Goal: Task Accomplishment & Management: Use online tool/utility

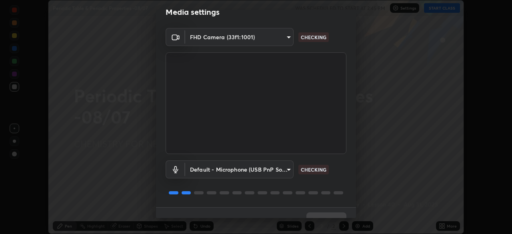
scroll to position [28, 0]
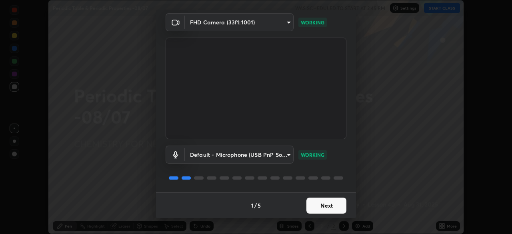
click at [328, 205] on button "Next" at bounding box center [326, 206] width 40 height 16
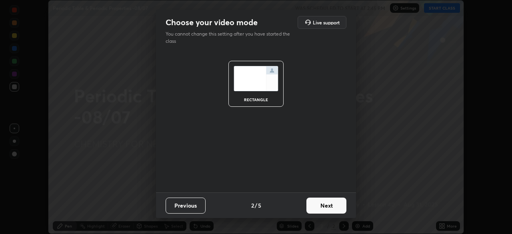
click at [331, 206] on button "Next" at bounding box center [326, 206] width 40 height 16
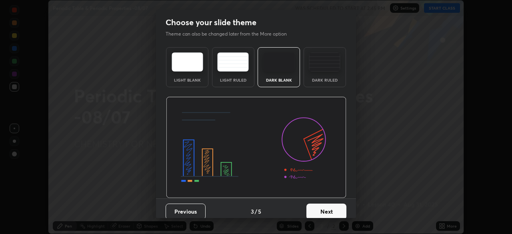
click at [333, 210] on button "Next" at bounding box center [326, 212] width 40 height 16
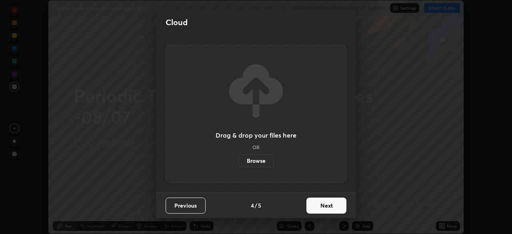
click at [333, 208] on button "Next" at bounding box center [326, 206] width 40 height 16
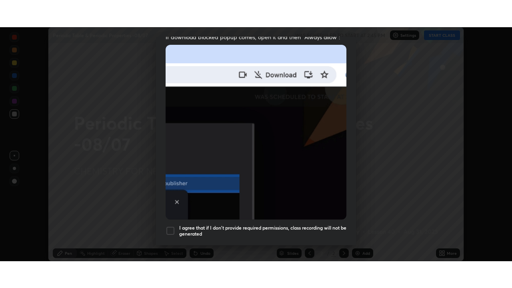
scroll to position [192, 0]
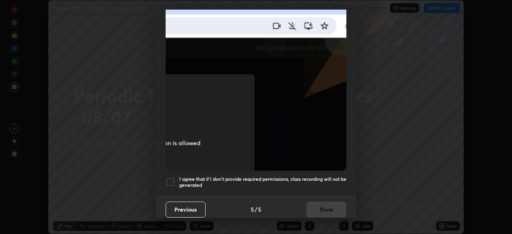
click at [171, 181] on div at bounding box center [171, 182] width 10 height 10
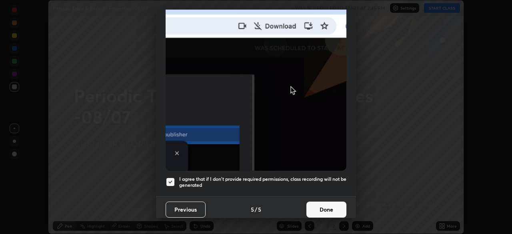
click at [326, 204] on button "Done" at bounding box center [326, 210] width 40 height 16
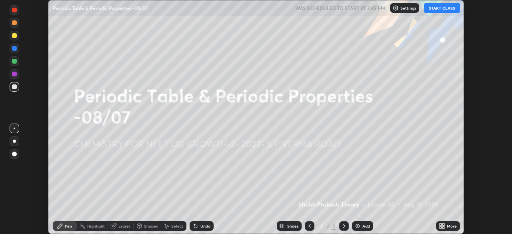
click at [443, 8] on button "START CLASS" at bounding box center [442, 8] width 36 height 10
click at [441, 224] on icon at bounding box center [441, 225] width 2 height 2
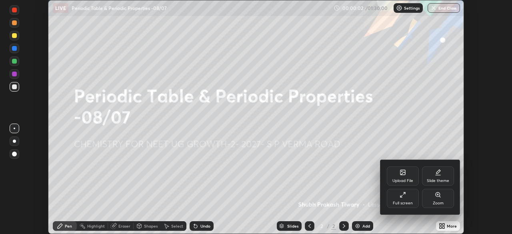
click at [408, 198] on div "Full screen" at bounding box center [403, 198] width 32 height 19
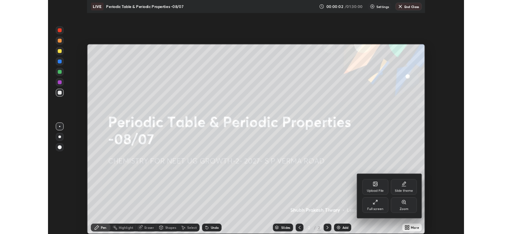
scroll to position [288, 512]
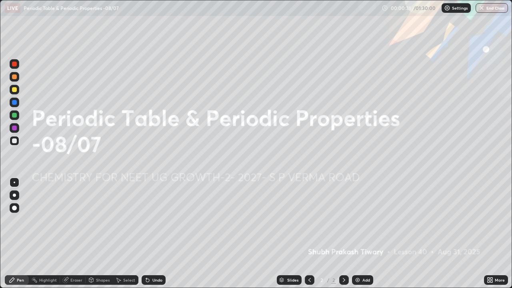
click at [366, 234] on div "Add" at bounding box center [362, 280] width 21 height 10
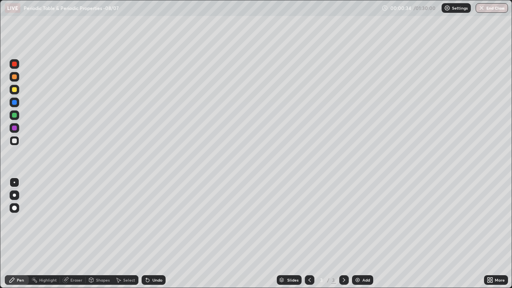
click at [14, 78] on div at bounding box center [14, 76] width 5 height 5
click at [22, 234] on div "Pen" at bounding box center [20, 280] width 7 height 4
click at [14, 195] on div at bounding box center [14, 195] width 3 height 3
click at [16, 140] on div at bounding box center [14, 140] width 5 height 5
click at [157, 234] on div "Undo" at bounding box center [157, 280] width 10 height 4
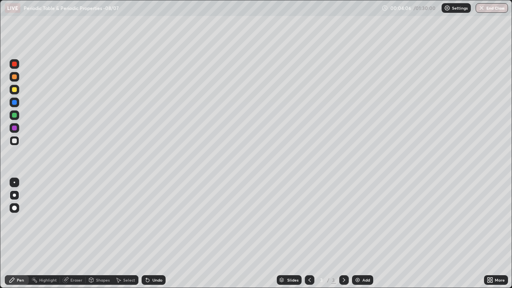
click at [16, 105] on div at bounding box center [15, 103] width 10 height 10
click at [104, 234] on div "Shapes" at bounding box center [99, 280] width 27 height 10
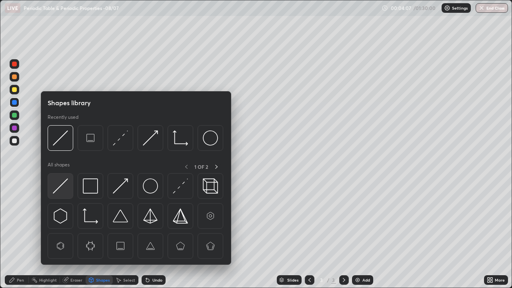
click at [68, 186] on img at bounding box center [60, 185] width 15 height 15
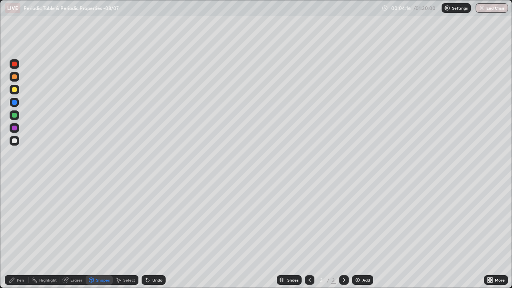
click at [23, 234] on div "Pen" at bounding box center [20, 280] width 7 height 4
click at [16, 144] on div at bounding box center [15, 141] width 10 height 10
click at [17, 91] on div at bounding box center [15, 90] width 10 height 10
click at [365, 234] on div "Add" at bounding box center [366, 280] width 8 height 4
click at [15, 141] on div at bounding box center [14, 140] width 5 height 5
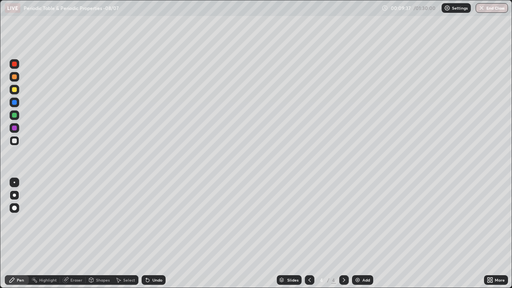
click at [158, 234] on div "Undo" at bounding box center [157, 280] width 10 height 4
click at [16, 116] on div at bounding box center [14, 115] width 5 height 5
click at [309, 234] on icon at bounding box center [309, 280] width 6 height 6
click at [343, 234] on icon at bounding box center [344, 280] width 6 height 6
click at [162, 234] on div "Undo" at bounding box center [154, 280] width 24 height 10
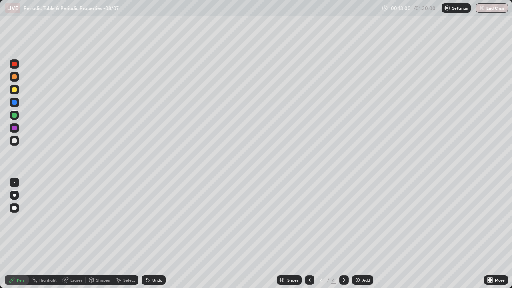
click at [370, 234] on div "Add" at bounding box center [362, 280] width 21 height 10
click at [17, 79] on div at bounding box center [15, 77] width 10 height 10
click at [156, 234] on div "Undo" at bounding box center [157, 280] width 10 height 4
click at [14, 90] on div at bounding box center [14, 89] width 5 height 5
click at [19, 142] on div at bounding box center [15, 141] width 10 height 10
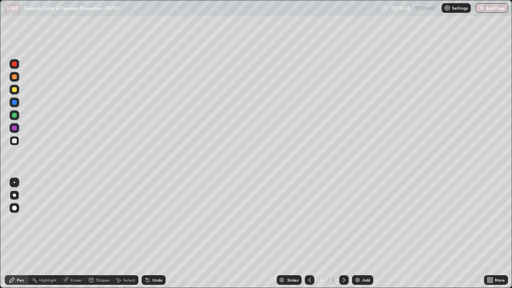
click at [18, 105] on div at bounding box center [15, 103] width 10 height 10
click at [14, 116] on div at bounding box center [14, 115] width 5 height 5
click at [16, 142] on div at bounding box center [14, 140] width 5 height 5
click at [18, 89] on div at bounding box center [15, 90] width 10 height 10
click at [15, 142] on div at bounding box center [14, 140] width 5 height 5
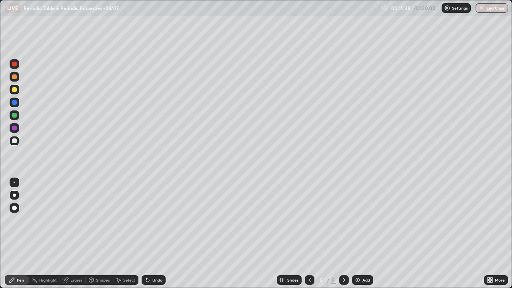
click at [18, 90] on div at bounding box center [15, 90] width 10 height 10
click at [16, 142] on div at bounding box center [14, 140] width 5 height 5
click at [160, 234] on div "Undo" at bounding box center [157, 280] width 10 height 4
click at [364, 234] on div "Add" at bounding box center [366, 280] width 8 height 4
click at [17, 118] on div at bounding box center [15, 115] width 10 height 10
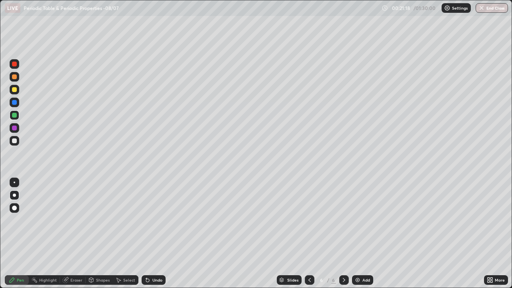
click at [16, 104] on div at bounding box center [14, 102] width 5 height 5
click at [18, 117] on div at bounding box center [15, 115] width 10 height 10
click at [15, 141] on div at bounding box center [14, 140] width 5 height 5
click at [160, 234] on div "Undo" at bounding box center [157, 280] width 10 height 4
click at [161, 234] on div "Undo" at bounding box center [157, 280] width 10 height 4
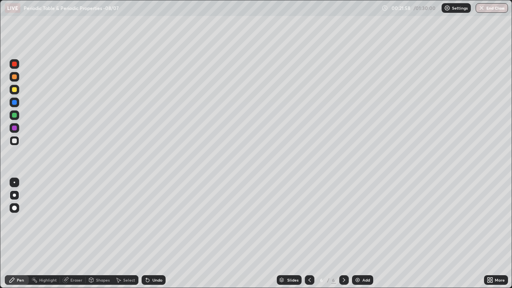
click at [162, 234] on div "Undo" at bounding box center [154, 280] width 24 height 10
click at [17, 94] on div at bounding box center [15, 90] width 10 height 10
click at [18, 141] on div at bounding box center [15, 141] width 10 height 10
click at [309, 234] on icon at bounding box center [309, 280] width 6 height 6
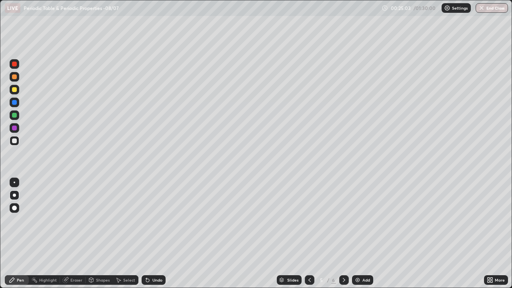
click at [343, 234] on icon at bounding box center [344, 280] width 6 height 6
click at [309, 234] on icon at bounding box center [309, 280] width 6 height 6
click at [343, 234] on icon at bounding box center [344, 280] width 6 height 6
click at [366, 234] on div "Add" at bounding box center [366, 280] width 8 height 4
click at [16, 91] on div at bounding box center [14, 89] width 5 height 5
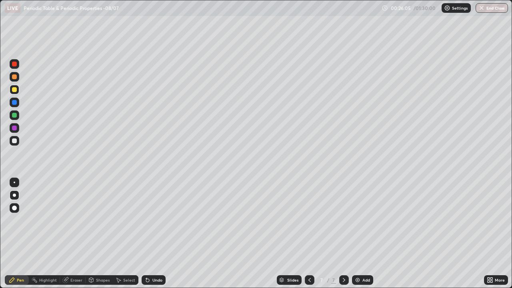
click at [15, 102] on div at bounding box center [14, 102] width 5 height 5
click at [18, 105] on div at bounding box center [15, 103] width 10 height 10
click at [14, 116] on div at bounding box center [14, 115] width 5 height 5
click at [15, 142] on div at bounding box center [14, 140] width 5 height 5
click at [161, 234] on div "Undo" at bounding box center [154, 280] width 24 height 10
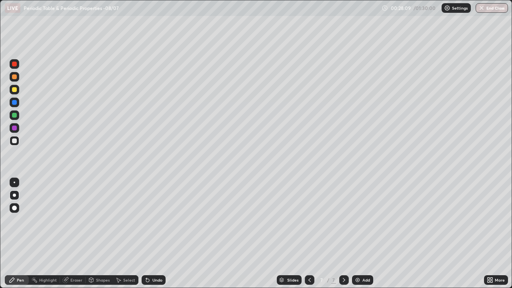
click at [158, 234] on div "Undo" at bounding box center [154, 280] width 24 height 10
click at [158, 234] on div "Undo" at bounding box center [157, 280] width 10 height 4
click at [155, 234] on div "Undo" at bounding box center [157, 280] width 10 height 4
click at [156, 234] on div "Undo" at bounding box center [157, 280] width 10 height 4
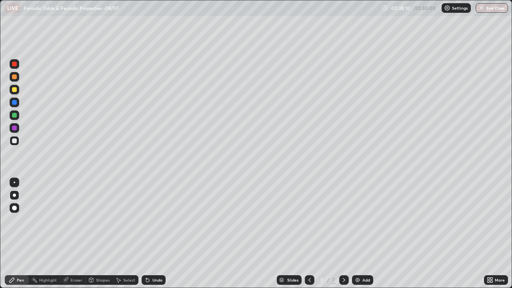
click at [159, 234] on div "Undo" at bounding box center [154, 280] width 24 height 10
click at [158, 234] on div "Undo" at bounding box center [154, 280] width 24 height 10
click at [157, 234] on div "Undo" at bounding box center [157, 280] width 10 height 4
click at [159, 234] on div "Undo" at bounding box center [157, 280] width 10 height 4
click at [158, 234] on div "Undo" at bounding box center [157, 280] width 10 height 4
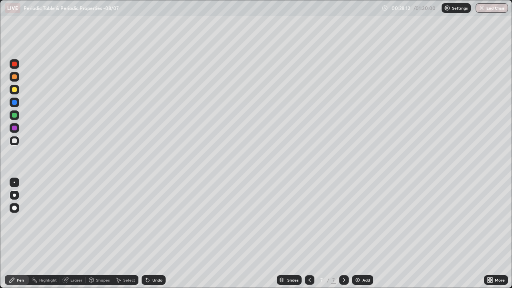
click at [159, 234] on div "Undo" at bounding box center [157, 280] width 10 height 4
click at [162, 234] on div "Undo" at bounding box center [154, 280] width 24 height 10
click at [163, 234] on div "Undo" at bounding box center [154, 280] width 24 height 10
click at [16, 119] on div at bounding box center [15, 115] width 10 height 10
click at [16, 142] on div at bounding box center [15, 141] width 10 height 10
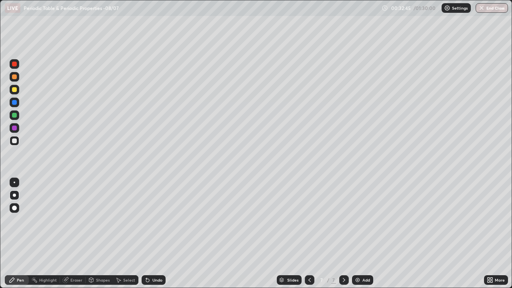
click at [360, 234] on div "Add" at bounding box center [362, 280] width 21 height 10
click at [16, 116] on div at bounding box center [14, 115] width 5 height 5
click at [154, 234] on div "Undo" at bounding box center [157, 280] width 10 height 4
click at [18, 141] on div at bounding box center [15, 141] width 10 height 10
click at [159, 234] on div "Undo" at bounding box center [157, 280] width 10 height 4
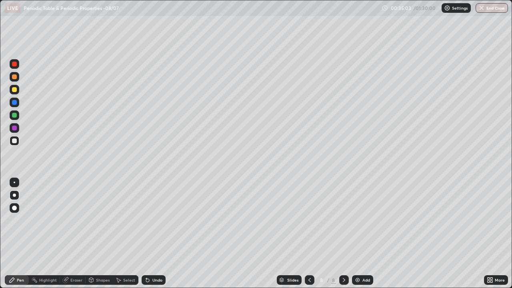
click at [162, 234] on div "Undo" at bounding box center [154, 280] width 24 height 10
click at [14, 116] on div at bounding box center [14, 115] width 5 height 5
click at [13, 141] on div at bounding box center [14, 140] width 5 height 5
click at [161, 234] on div "Undo" at bounding box center [157, 280] width 10 height 4
click at [162, 234] on div "Undo" at bounding box center [154, 280] width 24 height 10
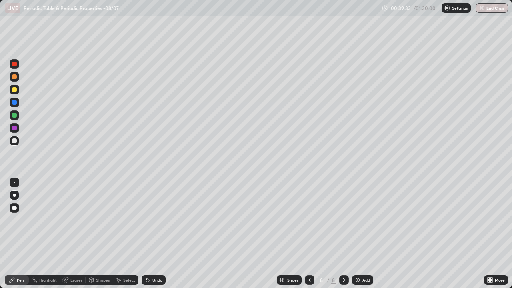
click at [18, 104] on div at bounding box center [15, 103] width 10 height 10
click at [80, 234] on div "Eraser" at bounding box center [76, 280] width 12 height 4
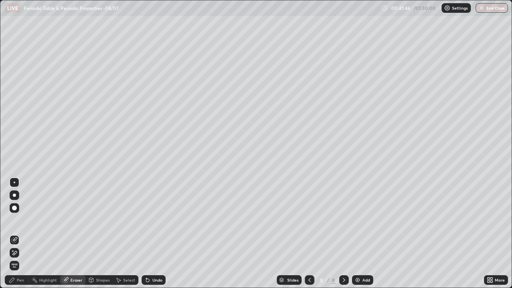
click at [25, 234] on div "Pen" at bounding box center [17, 280] width 24 height 10
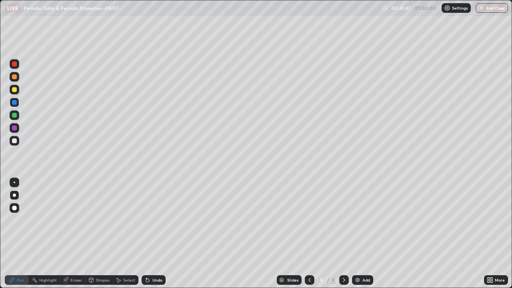
click at [15, 90] on div at bounding box center [14, 89] width 5 height 5
click at [18, 145] on div at bounding box center [15, 140] width 10 height 13
click at [361, 234] on div "Add" at bounding box center [362, 280] width 21 height 10
click at [15, 77] on div at bounding box center [14, 76] width 5 height 5
click at [158, 234] on div "Undo" at bounding box center [154, 280] width 24 height 10
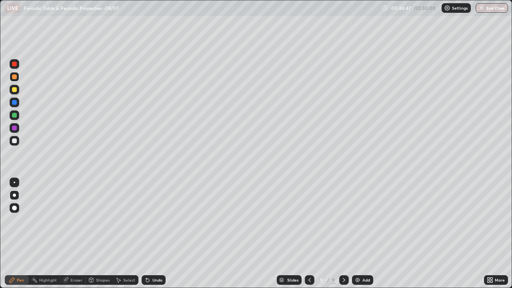
click at [157, 234] on div "Undo" at bounding box center [157, 280] width 10 height 4
click at [16, 140] on div at bounding box center [14, 140] width 5 height 5
click at [16, 80] on div at bounding box center [15, 77] width 10 height 10
click at [18, 142] on div at bounding box center [15, 141] width 10 height 10
click at [18, 104] on div at bounding box center [15, 103] width 10 height 10
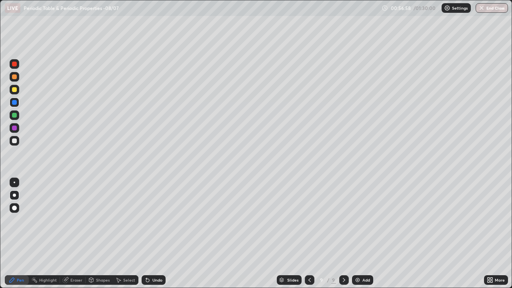
click at [366, 234] on div "Add" at bounding box center [366, 280] width 8 height 4
click at [16, 90] on div at bounding box center [14, 89] width 5 height 5
click at [162, 234] on div "Undo" at bounding box center [154, 280] width 24 height 10
click at [17, 142] on div at bounding box center [15, 141] width 10 height 10
click at [363, 234] on div "Add" at bounding box center [366, 280] width 8 height 4
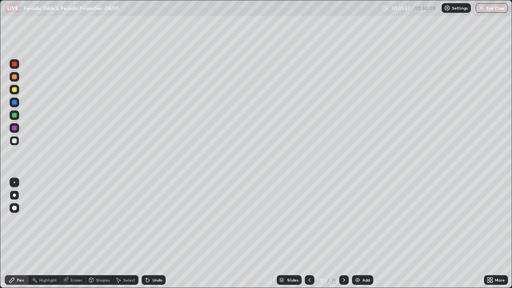
click at [18, 79] on div at bounding box center [15, 77] width 10 height 10
click at [15, 141] on div at bounding box center [14, 140] width 5 height 5
click at [16, 104] on div at bounding box center [14, 102] width 5 height 5
click at [156, 234] on div "Undo" at bounding box center [154, 280] width 24 height 10
click at [159, 234] on div "Undo" at bounding box center [157, 280] width 10 height 4
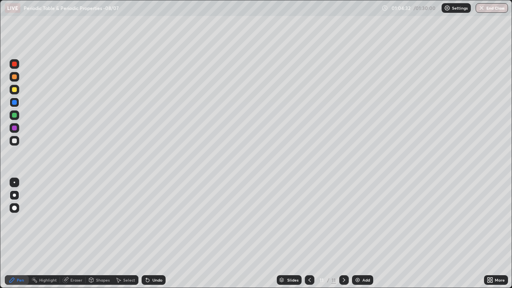
click at [18, 118] on div at bounding box center [15, 115] width 10 height 10
click at [18, 77] on div at bounding box center [15, 77] width 10 height 10
click at [14, 141] on div at bounding box center [14, 140] width 5 height 5
click at [14, 116] on div at bounding box center [14, 115] width 5 height 5
click at [19, 144] on div at bounding box center [15, 141] width 10 height 10
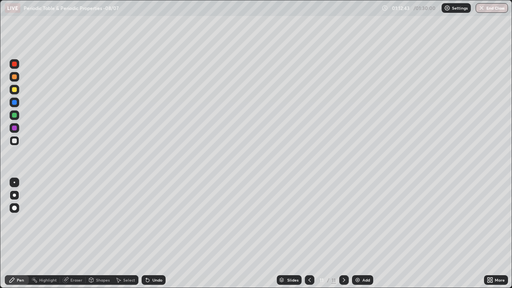
click at [16, 144] on div at bounding box center [15, 141] width 10 height 10
click at [366, 234] on div "Add" at bounding box center [366, 280] width 8 height 4
click at [14, 81] on div at bounding box center [15, 77] width 10 height 10
click at [15, 139] on div at bounding box center [14, 140] width 5 height 5
click at [17, 142] on div at bounding box center [15, 141] width 10 height 10
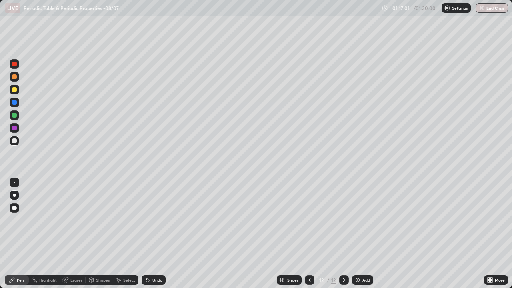
click at [18, 117] on div at bounding box center [15, 115] width 10 height 10
click at [15, 141] on div at bounding box center [14, 140] width 5 height 5
click at [80, 234] on div "Eraser" at bounding box center [73, 280] width 26 height 10
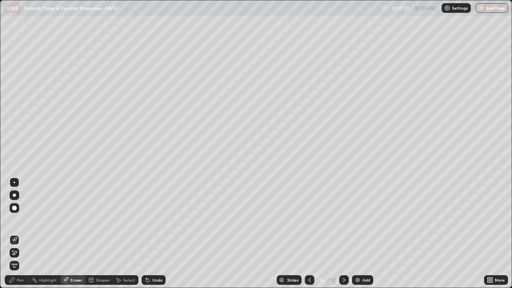
click at [22, 234] on div "Pen" at bounding box center [17, 280] width 24 height 10
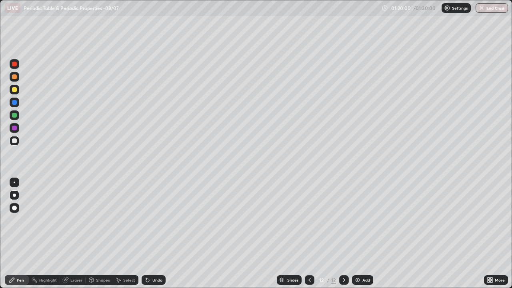
click at [76, 234] on div "Eraser" at bounding box center [76, 280] width 12 height 4
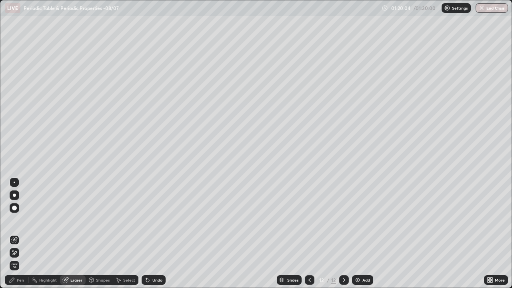
click at [23, 234] on div "Pen" at bounding box center [20, 280] width 7 height 4
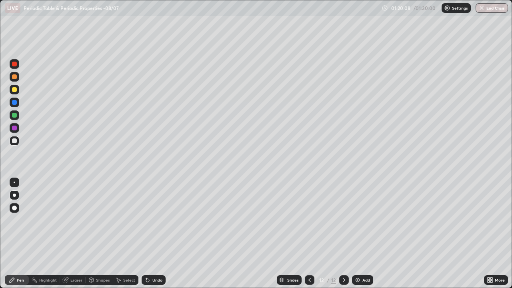
click at [19, 116] on div at bounding box center [15, 115] width 10 height 10
click at [368, 234] on div "Add" at bounding box center [366, 280] width 8 height 4
click at [15, 80] on div at bounding box center [15, 77] width 10 height 10
click at [15, 140] on div at bounding box center [14, 140] width 5 height 5
click at [494, 11] on button "End Class" at bounding box center [492, 8] width 32 height 10
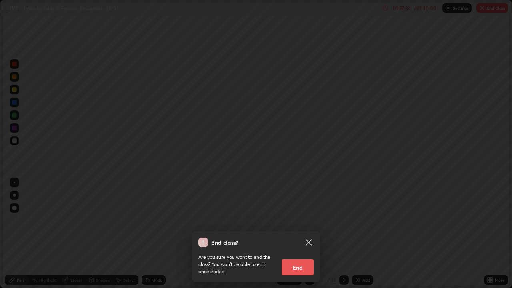
click at [302, 234] on button "End" at bounding box center [298, 267] width 32 height 16
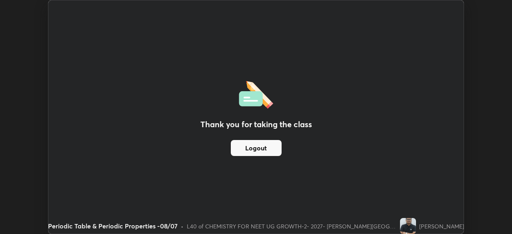
scroll to position [39761, 39483]
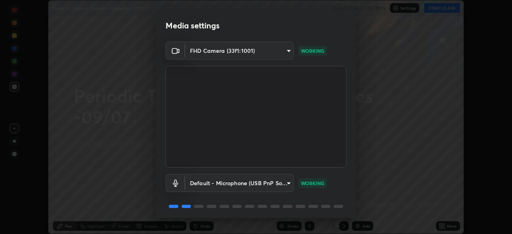
scroll to position [28, 0]
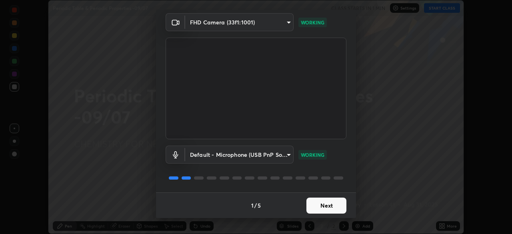
click at [322, 203] on button "Next" at bounding box center [326, 206] width 40 height 16
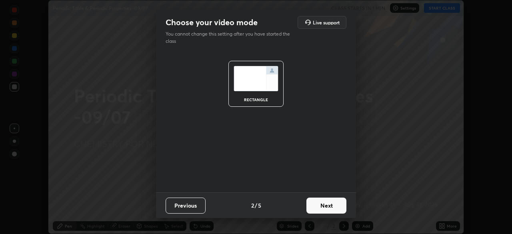
click at [325, 207] on button "Next" at bounding box center [326, 206] width 40 height 16
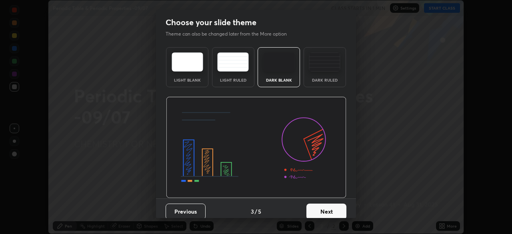
click at [328, 209] on button "Next" at bounding box center [326, 212] width 40 height 16
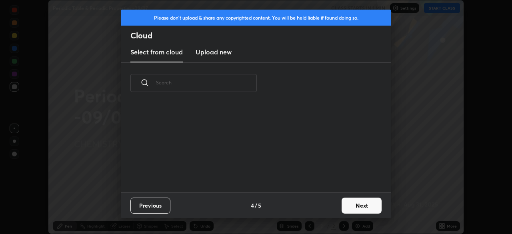
click at [346, 208] on button "Next" at bounding box center [362, 206] width 40 height 16
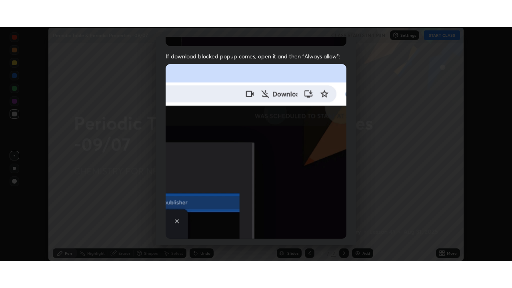
scroll to position [192, 0]
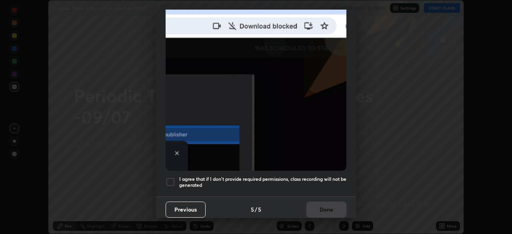
click at [172, 178] on div at bounding box center [171, 182] width 10 height 10
click at [331, 206] on button "Done" at bounding box center [326, 210] width 40 height 16
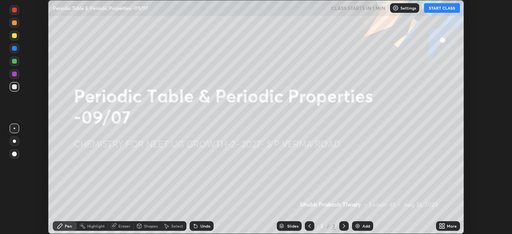
click at [442, 225] on icon at bounding box center [443, 225] width 2 height 2
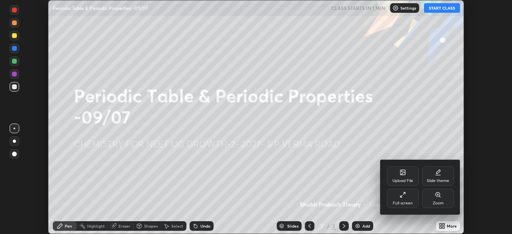
click at [406, 197] on div "Full screen" at bounding box center [403, 198] width 32 height 19
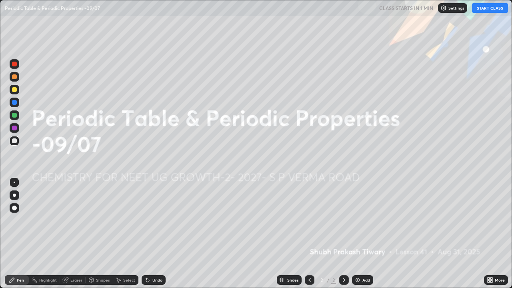
scroll to position [288, 512]
click at [491, 11] on button "START CLASS" at bounding box center [490, 8] width 36 height 10
click at [366, 234] on div "Add" at bounding box center [366, 280] width 8 height 4
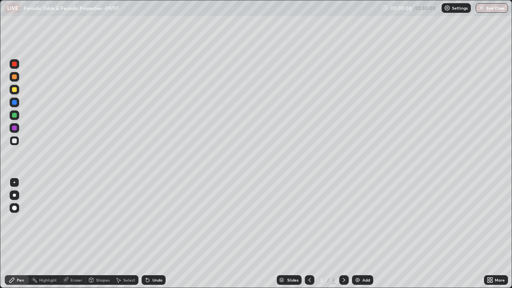
click at [15, 195] on div at bounding box center [14, 195] width 3 height 3
click at [15, 78] on div at bounding box center [14, 76] width 5 height 5
click at [159, 234] on div "Undo" at bounding box center [157, 280] width 10 height 4
click at [160, 234] on div "Undo" at bounding box center [157, 280] width 10 height 4
click at [14, 139] on div at bounding box center [14, 140] width 5 height 5
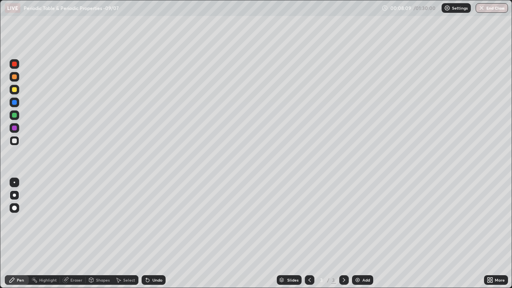
click at [14, 90] on div at bounding box center [14, 89] width 5 height 5
click at [15, 128] on div at bounding box center [14, 128] width 5 height 5
click at [16, 144] on div at bounding box center [15, 141] width 10 height 10
click at [370, 234] on div "Add" at bounding box center [362, 280] width 21 height 10
click at [14, 77] on div at bounding box center [14, 76] width 5 height 5
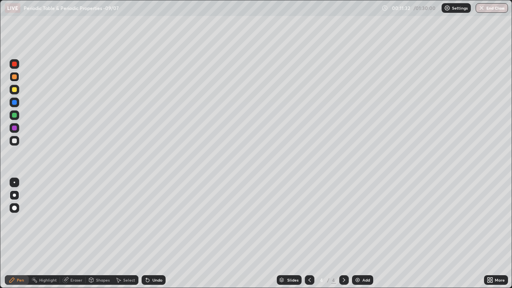
click at [16, 142] on div at bounding box center [14, 140] width 5 height 5
click at [16, 116] on div at bounding box center [14, 115] width 5 height 5
click at [160, 234] on div "Undo" at bounding box center [157, 280] width 10 height 4
click at [161, 234] on div "Undo" at bounding box center [157, 280] width 10 height 4
click at [162, 234] on div "Undo" at bounding box center [154, 280] width 24 height 10
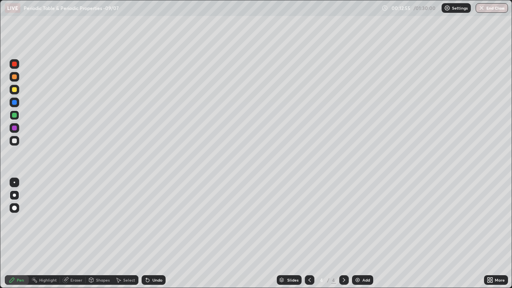
click at [18, 140] on div at bounding box center [15, 141] width 10 height 10
click at [161, 234] on div "Undo" at bounding box center [154, 280] width 24 height 10
click at [364, 234] on div "Add" at bounding box center [366, 280] width 8 height 4
click at [15, 79] on div at bounding box center [14, 76] width 5 height 5
click at [15, 142] on div at bounding box center [14, 140] width 5 height 5
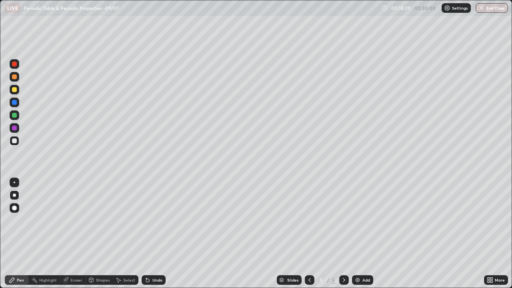
click at [309, 234] on icon at bounding box center [309, 280] width 6 height 6
click at [343, 234] on icon at bounding box center [344, 280] width 6 height 6
click at [159, 234] on div "Undo" at bounding box center [157, 280] width 10 height 4
click at [161, 234] on div "Undo" at bounding box center [154, 280] width 24 height 10
click at [158, 234] on div "Undo" at bounding box center [157, 280] width 10 height 4
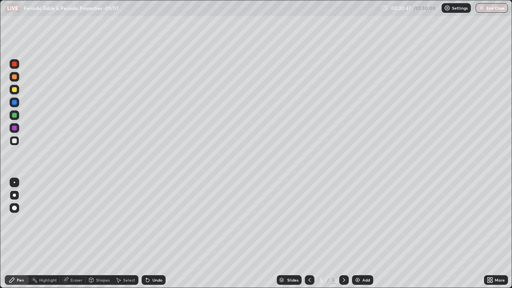
click at [15, 77] on div at bounding box center [14, 76] width 5 height 5
click at [160, 234] on div "Undo" at bounding box center [157, 280] width 10 height 4
click at [18, 141] on div at bounding box center [15, 141] width 10 height 10
click at [14, 103] on div at bounding box center [14, 102] width 5 height 5
click at [366, 234] on div "Add" at bounding box center [366, 280] width 8 height 4
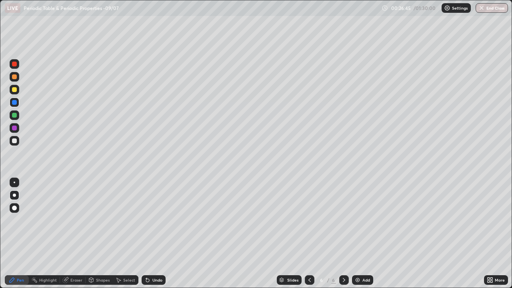
click at [15, 78] on div at bounding box center [14, 76] width 5 height 5
click at [14, 140] on div at bounding box center [14, 140] width 5 height 5
click at [18, 93] on div at bounding box center [15, 90] width 10 height 10
click at [19, 143] on div at bounding box center [15, 141] width 10 height 10
click at [18, 115] on div at bounding box center [15, 115] width 10 height 10
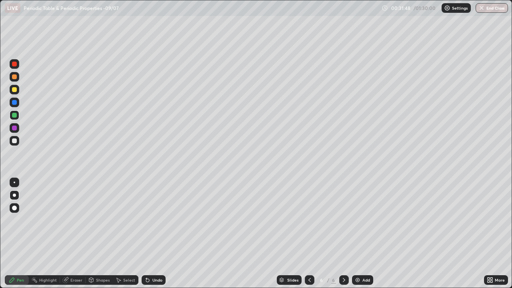
click at [15, 102] on div at bounding box center [14, 102] width 5 height 5
click at [361, 234] on div "Add" at bounding box center [362, 280] width 21 height 10
click at [157, 234] on div "Undo" at bounding box center [157, 280] width 10 height 4
click at [14, 142] on div at bounding box center [14, 140] width 5 height 5
click at [16, 117] on div at bounding box center [14, 115] width 5 height 5
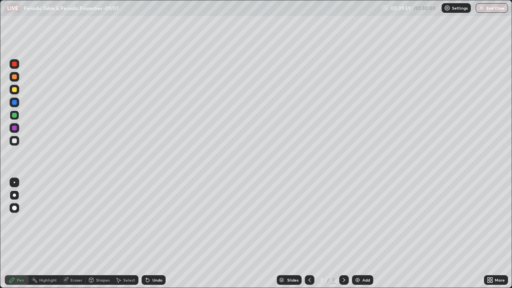
click at [14, 106] on div at bounding box center [15, 103] width 10 height 10
click at [17, 145] on div at bounding box center [15, 141] width 10 height 10
click at [16, 92] on div at bounding box center [15, 90] width 10 height 10
click at [15, 141] on div at bounding box center [14, 140] width 5 height 5
click at [18, 119] on div at bounding box center [15, 115] width 10 height 10
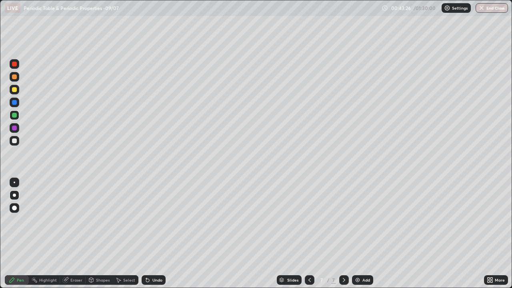
click at [18, 106] on div at bounding box center [15, 102] width 10 height 13
click at [14, 90] on div at bounding box center [14, 89] width 5 height 5
click at [18, 67] on div at bounding box center [15, 64] width 10 height 10
click at [18, 130] on div at bounding box center [15, 128] width 10 height 10
click at [309, 234] on icon at bounding box center [309, 280] width 6 height 6
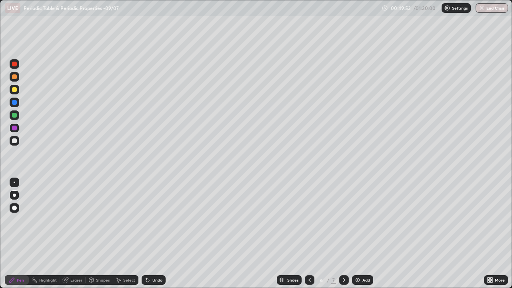
click at [309, 234] on icon at bounding box center [309, 280] width 6 height 6
click at [343, 234] on icon at bounding box center [344, 280] width 2 height 4
click at [343, 234] on icon at bounding box center [344, 280] width 6 height 6
click at [370, 234] on div "Add" at bounding box center [362, 280] width 21 height 10
click at [15, 102] on div at bounding box center [14, 102] width 5 height 5
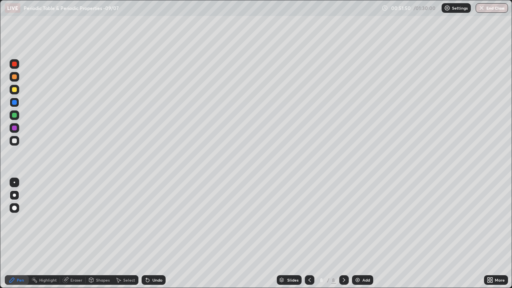
click at [15, 141] on div at bounding box center [14, 140] width 5 height 5
click at [15, 77] on div at bounding box center [14, 76] width 5 height 5
click at [16, 118] on div at bounding box center [15, 115] width 10 height 10
click at [16, 140] on div at bounding box center [14, 140] width 5 height 5
click at [18, 106] on div at bounding box center [15, 102] width 10 height 13
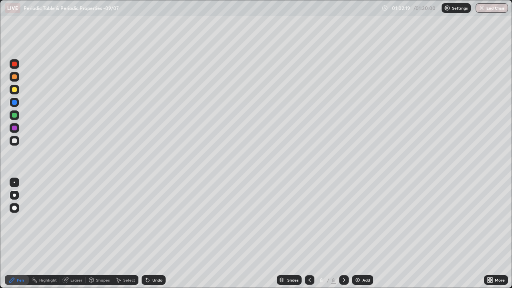
click at [17, 89] on div at bounding box center [15, 90] width 10 height 10
click at [14, 142] on div at bounding box center [14, 140] width 5 height 5
click at [18, 105] on div at bounding box center [15, 103] width 10 height 10
click at [18, 139] on div at bounding box center [15, 141] width 10 height 10
click at [18, 104] on div at bounding box center [15, 103] width 10 height 10
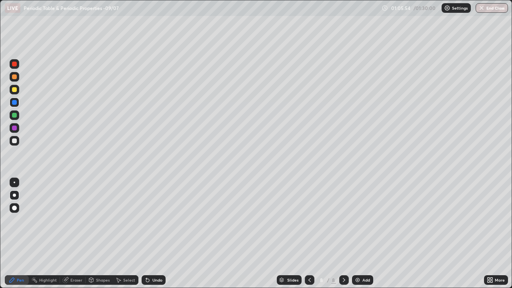
click at [16, 141] on div at bounding box center [14, 140] width 5 height 5
click at [161, 234] on div "Undo" at bounding box center [157, 280] width 10 height 4
click at [367, 234] on div "Add" at bounding box center [362, 280] width 21 height 10
click at [16, 64] on div at bounding box center [14, 64] width 5 height 5
click at [18, 143] on div at bounding box center [15, 141] width 10 height 10
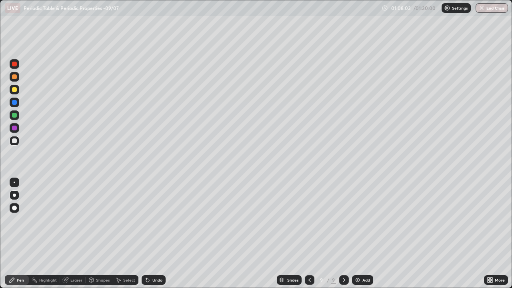
click at [156, 234] on div "Undo" at bounding box center [157, 280] width 10 height 4
click at [157, 234] on div "Undo" at bounding box center [157, 280] width 10 height 4
click at [156, 234] on div "Undo" at bounding box center [157, 280] width 10 height 4
click at [161, 234] on div "Undo" at bounding box center [154, 280] width 24 height 10
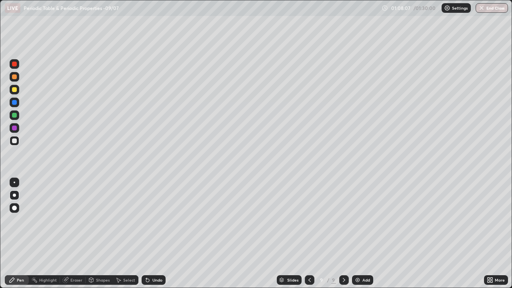
click at [17, 93] on div at bounding box center [15, 90] width 10 height 10
click at [18, 142] on div at bounding box center [15, 141] width 10 height 10
click at [18, 102] on div at bounding box center [15, 103] width 10 height 10
click at [16, 116] on div at bounding box center [14, 115] width 5 height 5
click at [17, 142] on div at bounding box center [15, 141] width 10 height 10
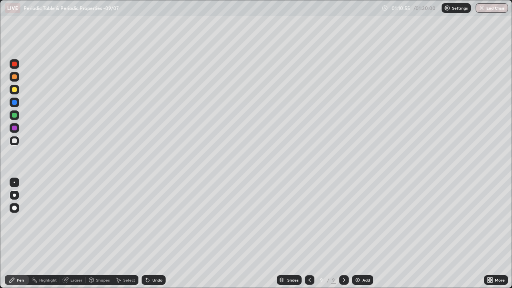
click at [164, 234] on div "Undo" at bounding box center [154, 280] width 24 height 10
click at [14, 103] on div at bounding box center [14, 102] width 5 height 5
click at [159, 234] on div "Undo" at bounding box center [154, 280] width 24 height 10
click at [18, 131] on div at bounding box center [15, 128] width 10 height 10
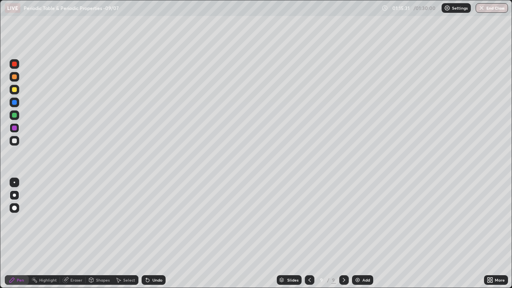
click at [16, 142] on div at bounding box center [14, 140] width 5 height 5
click at [18, 93] on div at bounding box center [15, 90] width 10 height 10
click at [368, 234] on div "Add" at bounding box center [366, 280] width 8 height 4
click at [16, 143] on div at bounding box center [15, 141] width 10 height 10
click at [15, 141] on div at bounding box center [14, 140] width 5 height 5
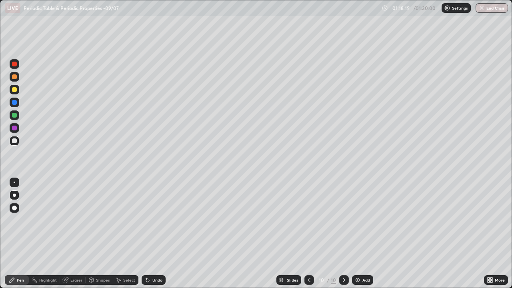
click at [157, 234] on div "Undo" at bounding box center [154, 280] width 24 height 10
click at [17, 116] on div at bounding box center [15, 115] width 10 height 10
click at [18, 142] on div at bounding box center [15, 141] width 10 height 10
click at [18, 104] on div at bounding box center [15, 103] width 10 height 10
click at [18, 115] on div at bounding box center [15, 115] width 10 height 10
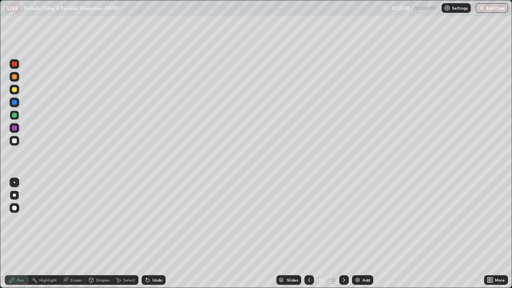
click at [16, 144] on div at bounding box center [15, 141] width 10 height 10
click at [308, 234] on icon at bounding box center [309, 280] width 6 height 6
click at [346, 234] on icon at bounding box center [344, 280] width 6 height 6
click at [15, 90] on div at bounding box center [14, 89] width 5 height 5
click at [15, 104] on div at bounding box center [14, 102] width 5 height 5
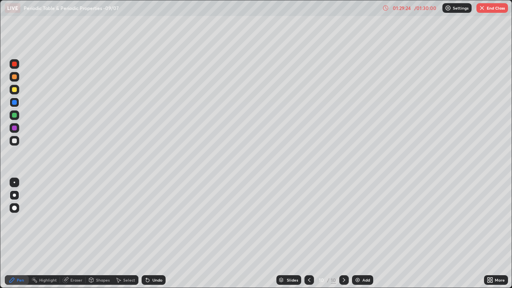
click at [461, 8] on p "Settings" at bounding box center [461, 8] width 16 height 4
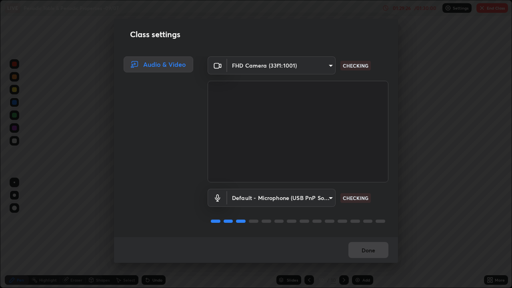
click at [453, 69] on div "Class settings Audio & Video FHD Camera (33f1:1001) 72bb4123bed0009463384049921…" at bounding box center [256, 144] width 512 height 288
click at [377, 234] on button "Done" at bounding box center [368, 250] width 40 height 16
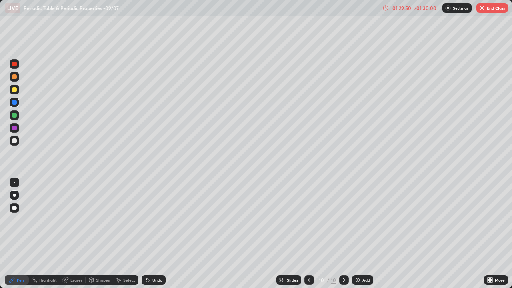
click at [495, 11] on button "End Class" at bounding box center [492, 8] width 32 height 10
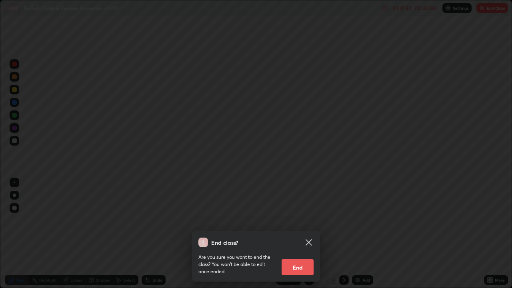
click at [302, 234] on button "End" at bounding box center [298, 267] width 32 height 16
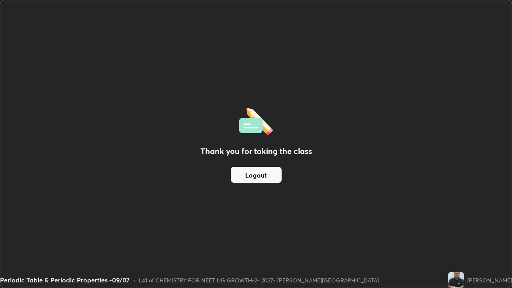
click at [248, 175] on button "Logout" at bounding box center [256, 175] width 51 height 16
